Goal: Information Seeking & Learning: Check status

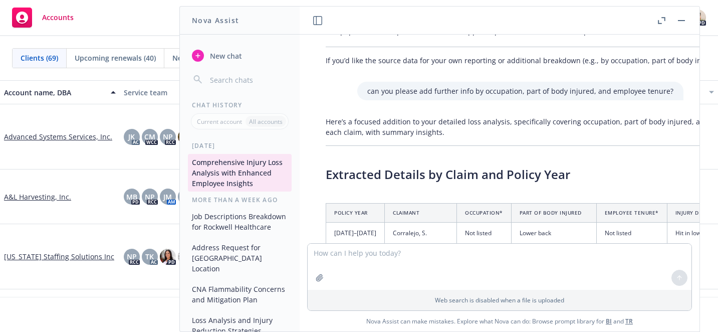
scroll to position [1178, 0]
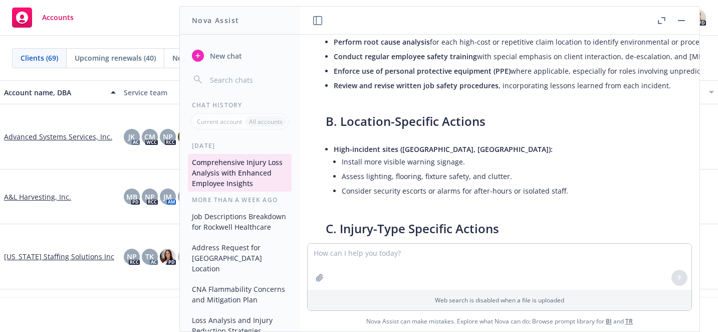
click at [684, 22] on button "button" at bounding box center [681, 21] width 12 height 12
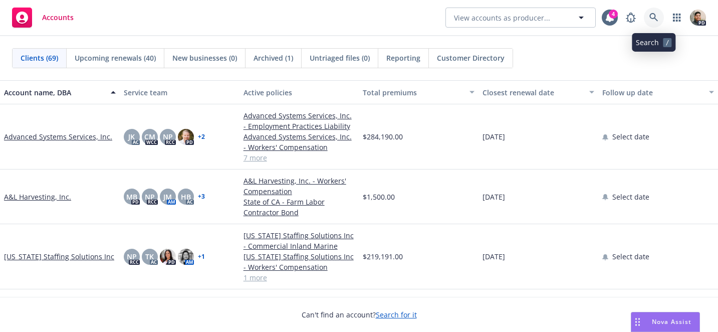
click at [655, 20] on icon at bounding box center [653, 17] width 9 height 9
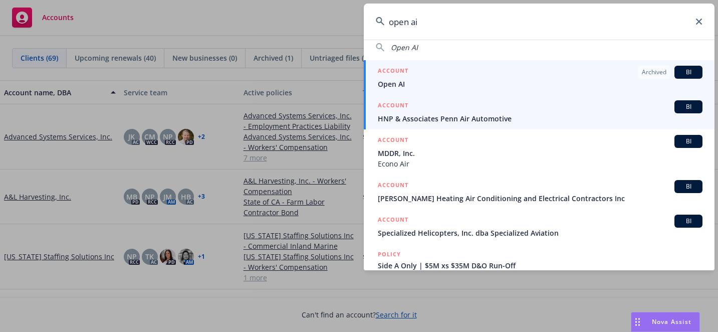
scroll to position [0, 0]
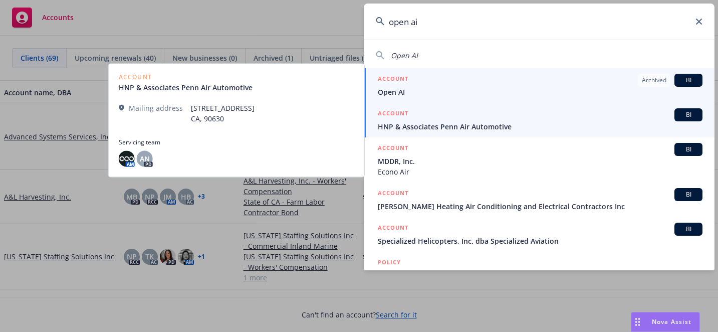
type input "open ai"
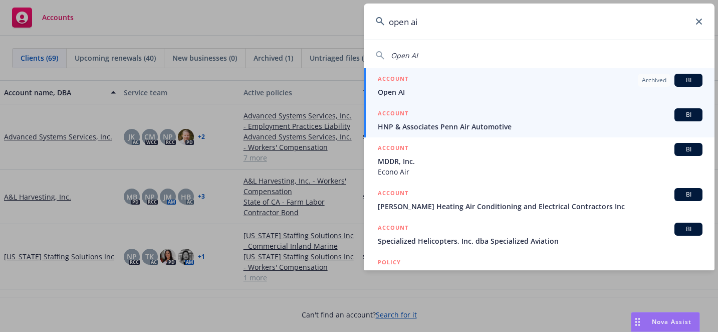
click at [399, 94] on span "Open AI" at bounding box center [540, 92] width 325 height 11
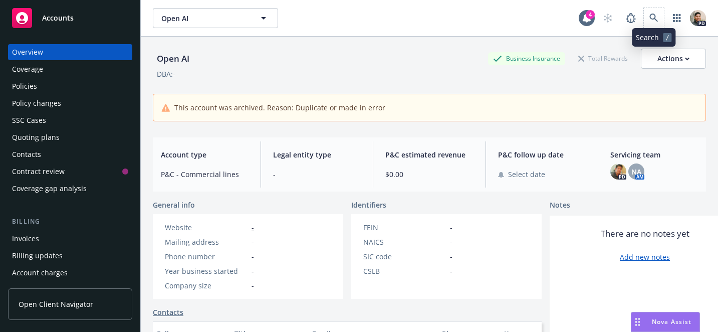
click at [645, 10] on span at bounding box center [654, 18] width 20 height 20
click at [655, 20] on icon at bounding box center [653, 18] width 9 height 9
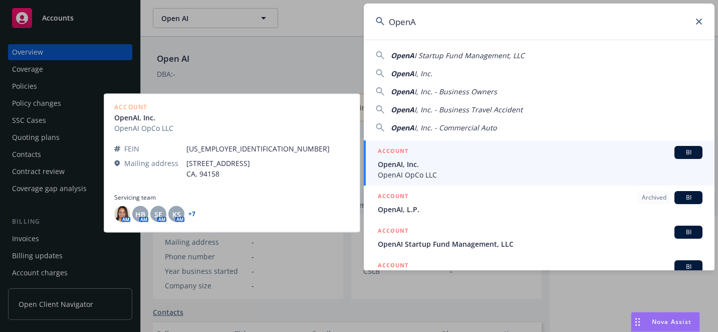
type input "OpenA"
click at [398, 163] on span "OpenAI, Inc." at bounding box center [540, 164] width 325 height 11
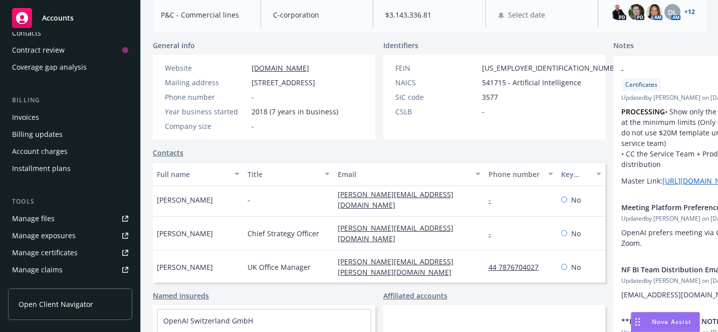
scroll to position [17, 0]
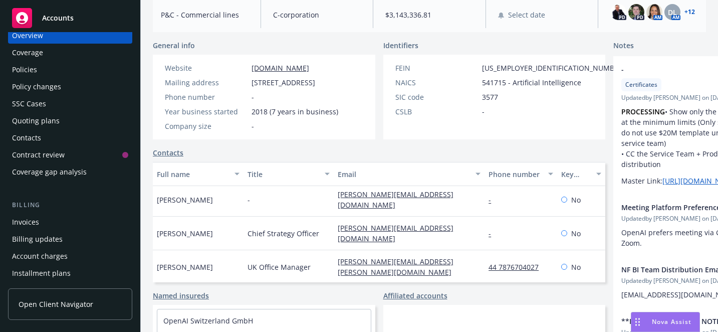
click at [45, 65] on div "Policies" at bounding box center [70, 70] width 116 height 16
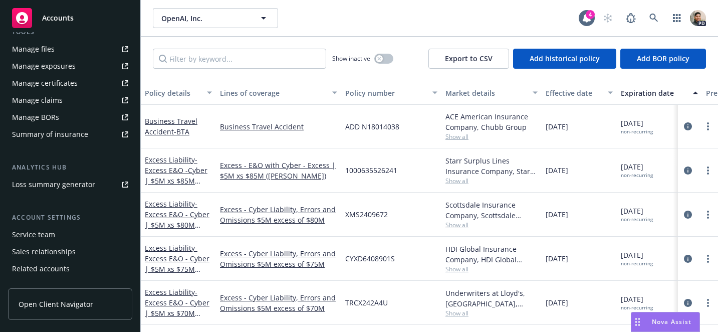
scroll to position [321, 0]
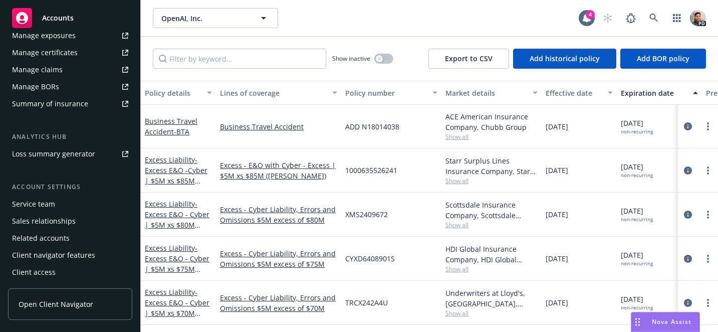
click at [46, 306] on span "Open Client Navigator" at bounding box center [56, 304] width 75 height 11
click at [647, 17] on link at bounding box center [654, 18] width 20 height 20
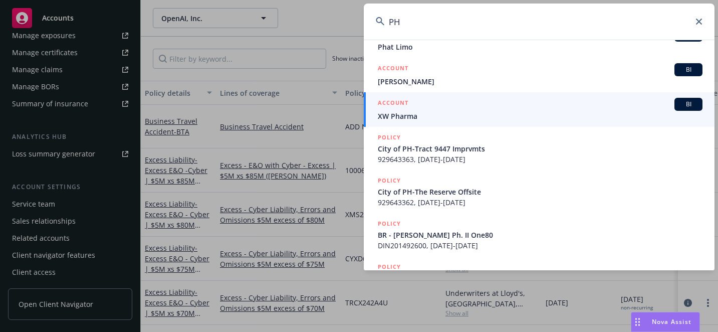
scroll to position [265, 0]
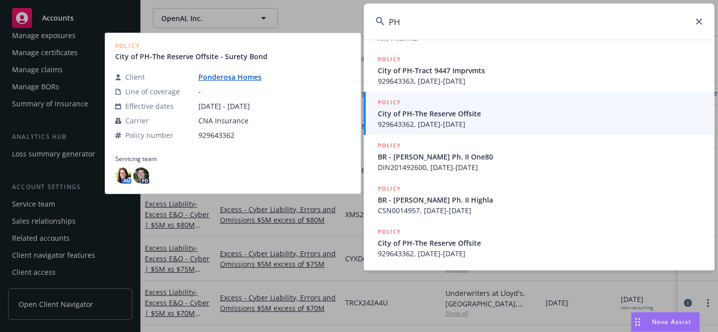
type input "P"
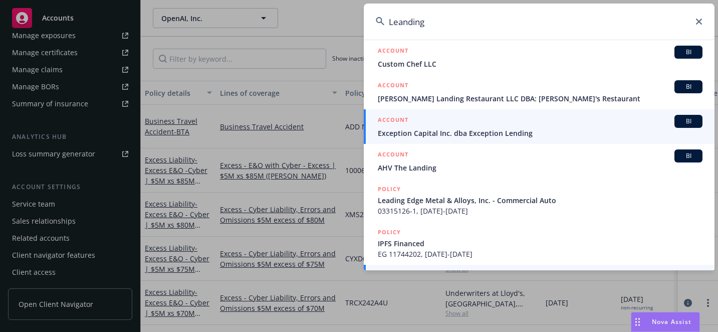
scroll to position [0, 0]
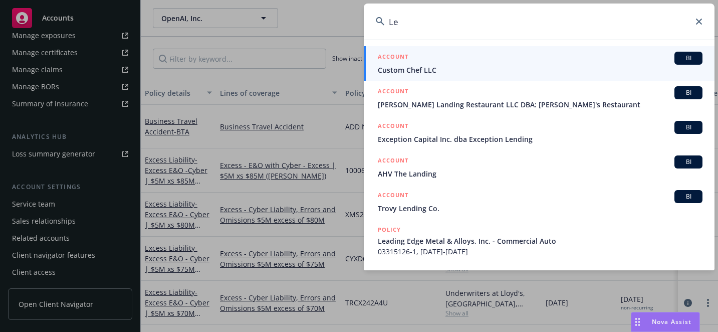
type input "L"
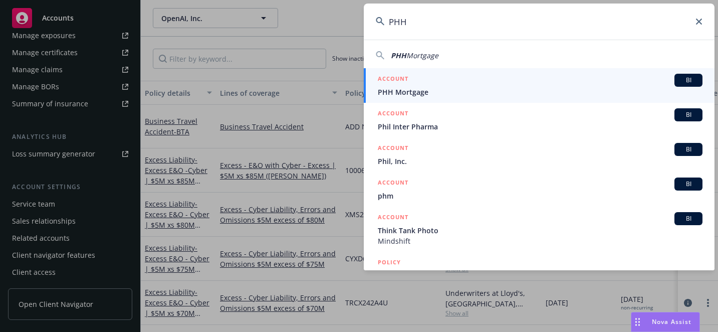
type input "PHH"
click at [433, 82] on div "ACCOUNT BI" at bounding box center [540, 80] width 325 height 13
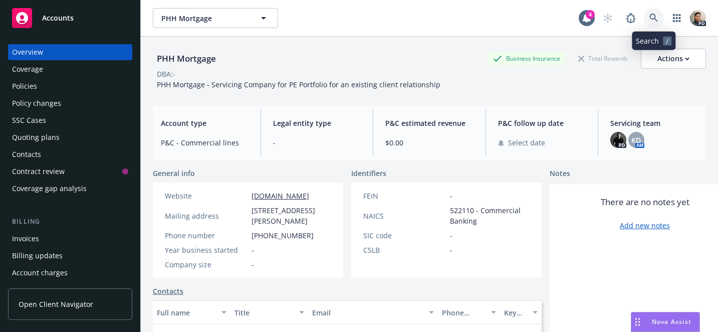
click at [655, 25] on link at bounding box center [654, 18] width 20 height 20
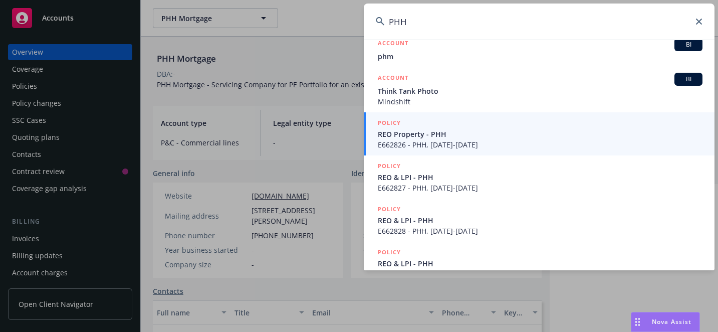
scroll to position [203, 0]
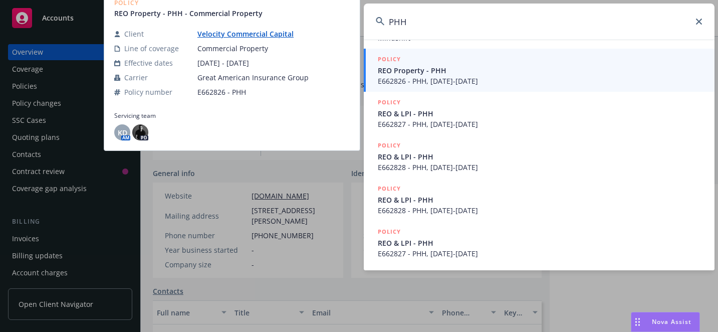
type input "PHH"
click at [465, 73] on span "REO Property - PHH" at bounding box center [540, 70] width 325 height 11
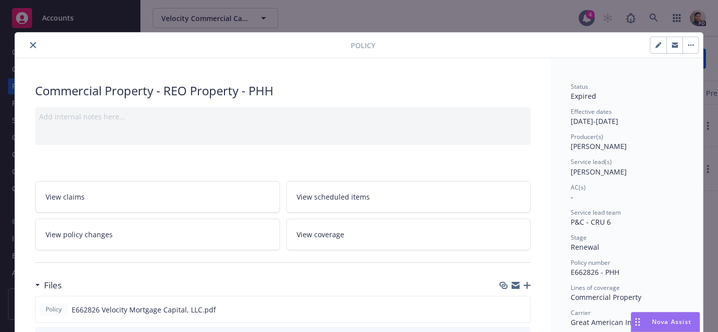
click at [35, 44] on icon "close" at bounding box center [33, 45] width 6 height 6
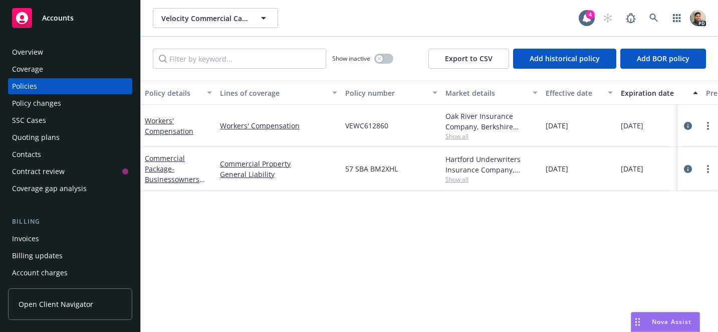
click at [61, 22] on span "Accounts" at bounding box center [58, 18] width 32 height 8
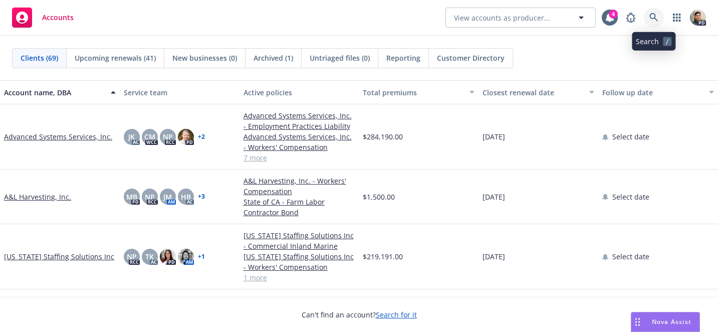
click at [650, 15] on icon at bounding box center [653, 17] width 9 height 9
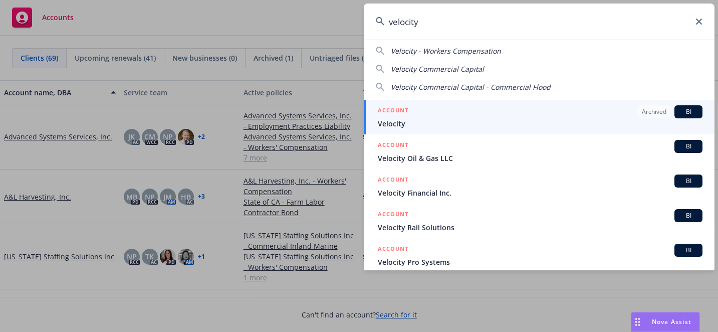
scroll to position [42, 0]
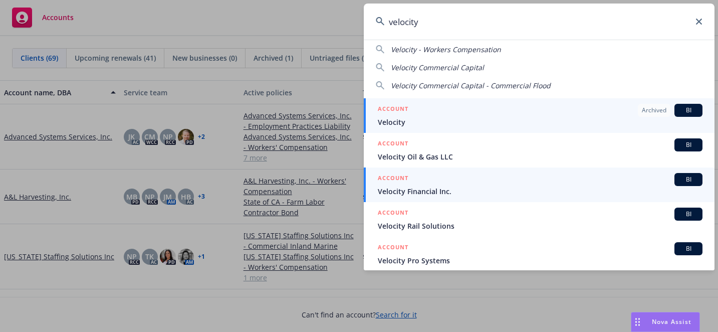
type input "velocity"
click at [428, 191] on span "Velocity Financial Inc." at bounding box center [540, 191] width 325 height 11
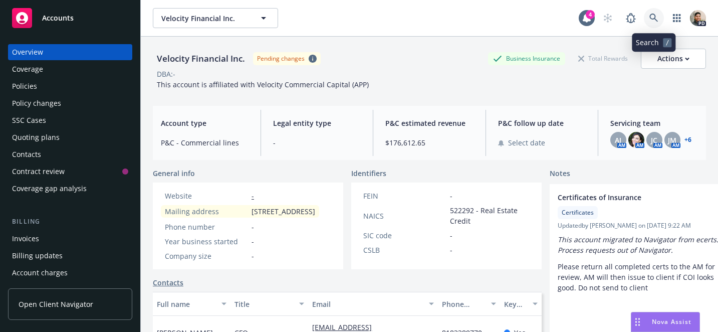
click at [658, 14] on icon at bounding box center [653, 18] width 9 height 9
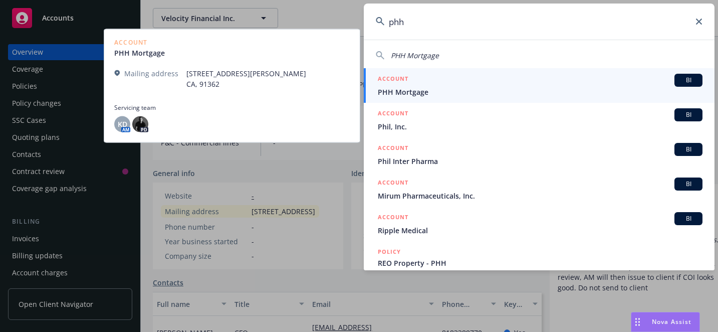
type input "phh"
click at [474, 87] on span "PHH Mortgage" at bounding box center [540, 92] width 325 height 11
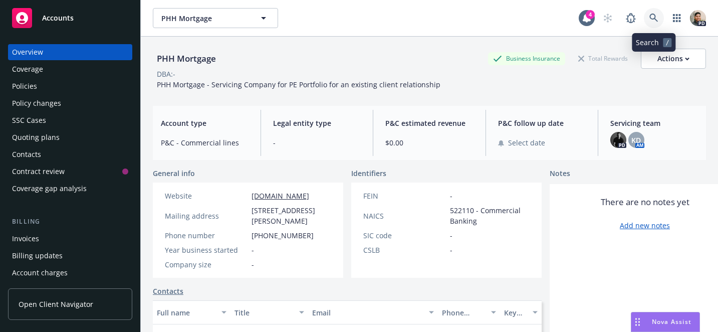
click at [651, 14] on icon at bounding box center [653, 18] width 9 height 9
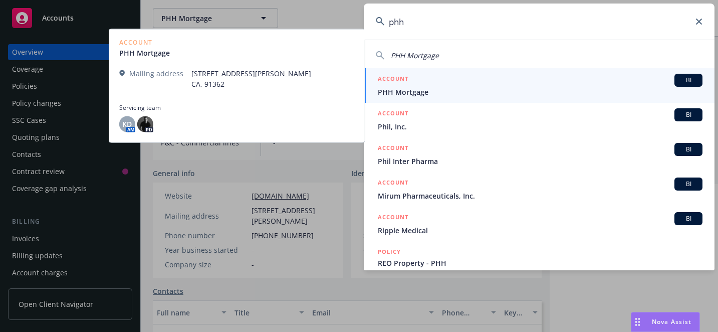
type input "phh"
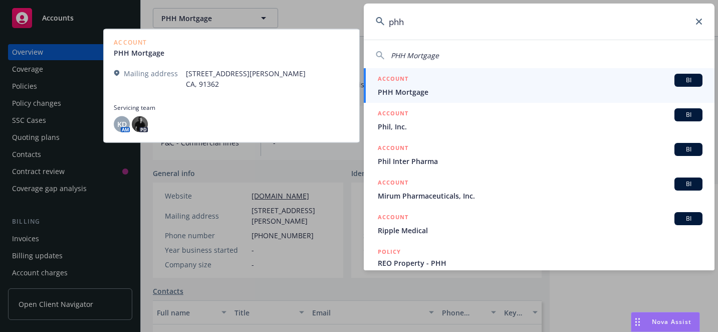
click at [489, 97] on link "ACCOUNT BI PHH Mortgage" at bounding box center [539, 85] width 351 height 35
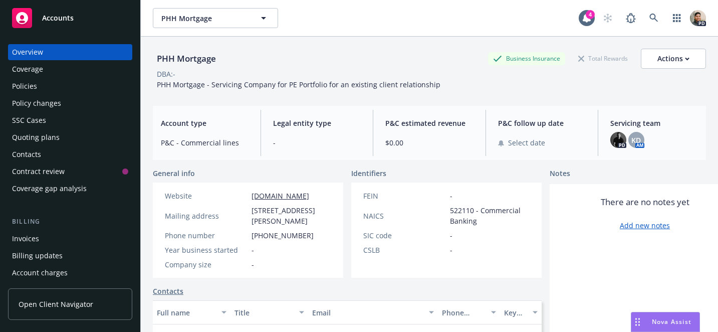
click at [56, 52] on div "Overview" at bounding box center [70, 52] width 116 height 16
click at [651, 14] on icon at bounding box center [653, 18] width 9 height 9
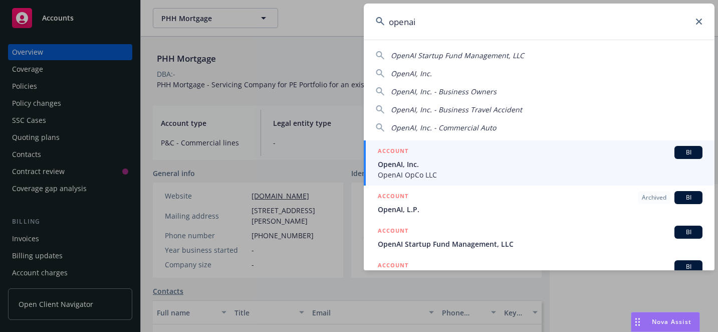
type input "openai"
click at [683, 152] on span "BI" at bounding box center [688, 152] width 20 height 9
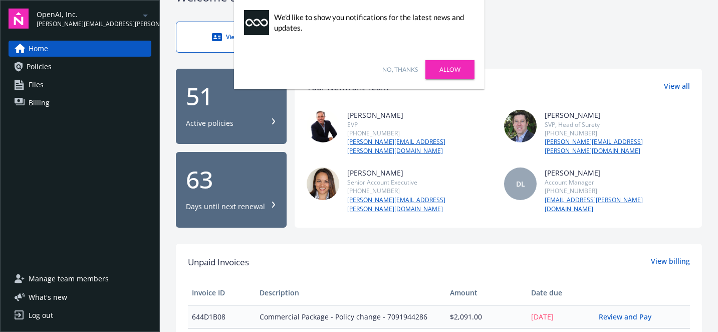
scroll to position [31, 0]
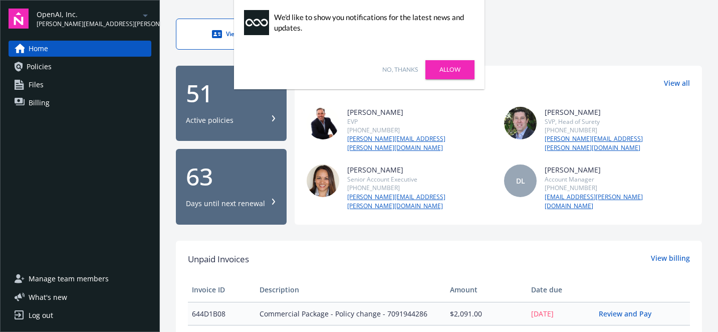
click at [405, 66] on link "No, thanks" at bounding box center [400, 69] width 36 height 9
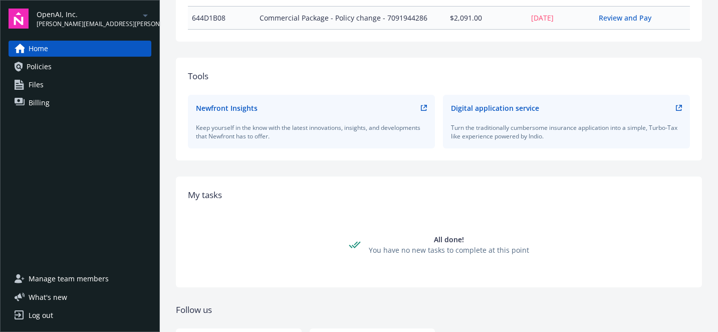
scroll to position [372, 0]
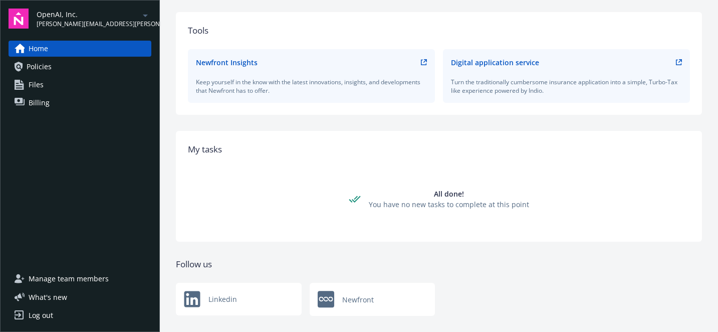
click at [43, 66] on span "Policies" at bounding box center [39, 67] width 25 height 16
